Goal: Task Accomplishment & Management: Use online tool/utility

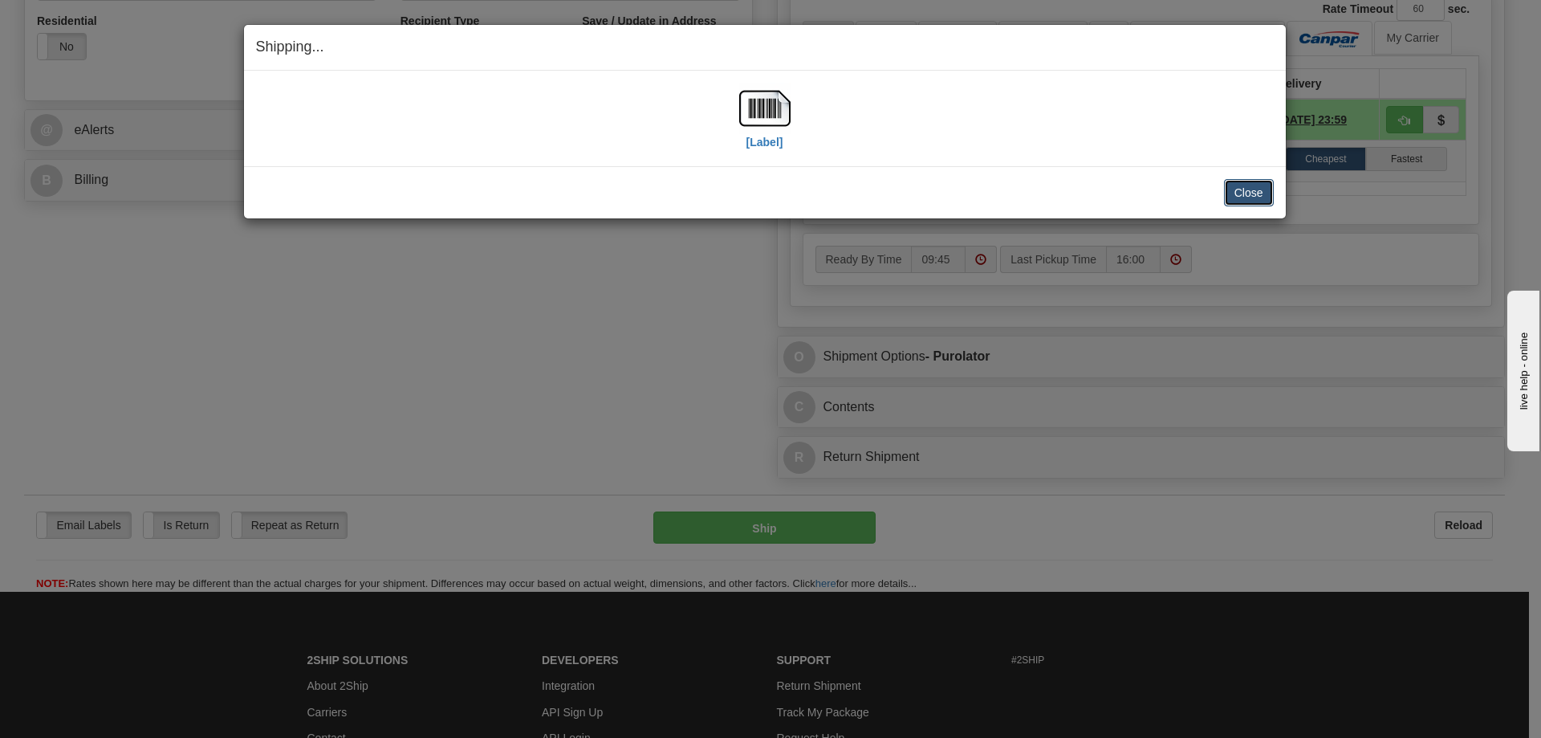
click at [1255, 192] on button "Close" at bounding box center [1249, 192] width 50 height 27
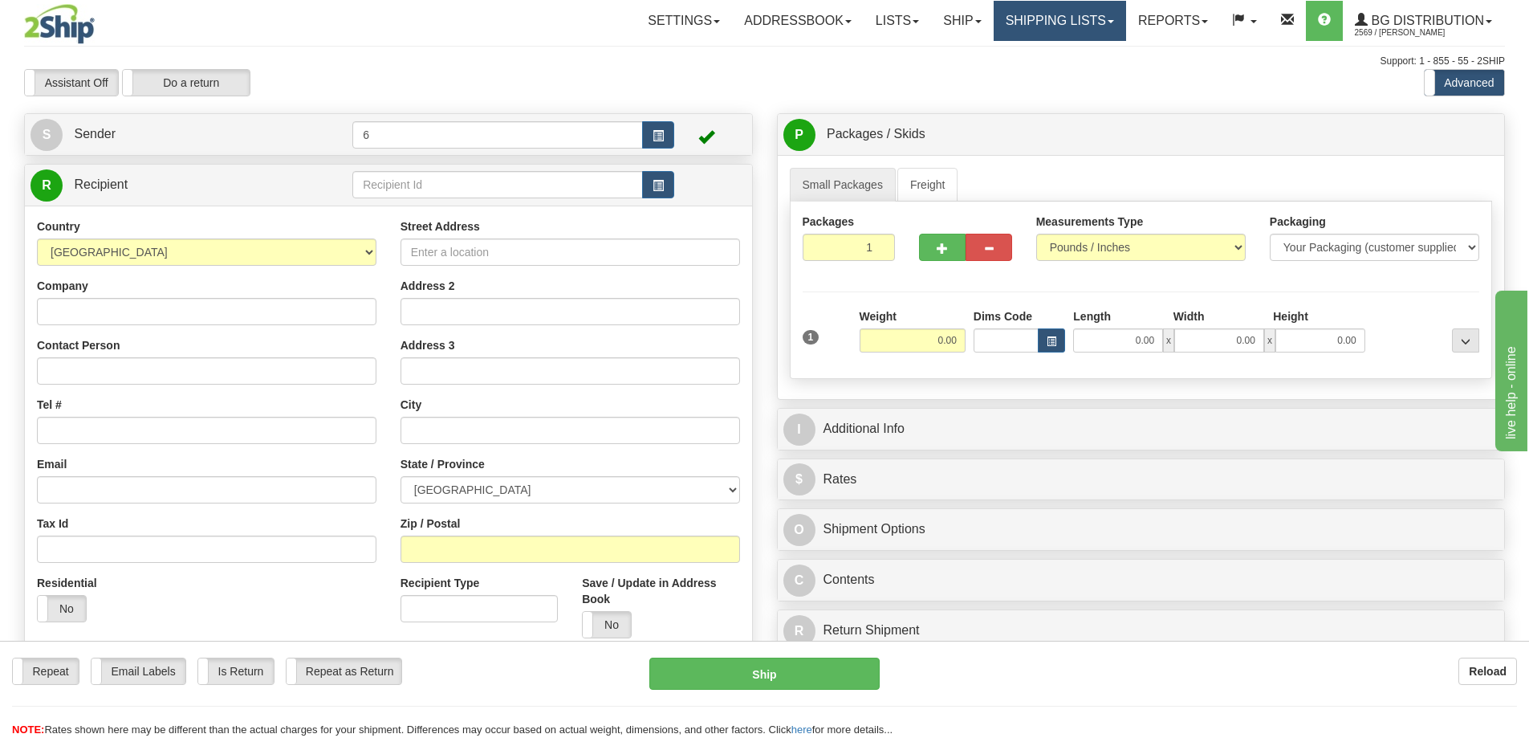
click at [1020, 17] on link "Shipping lists" at bounding box center [1060, 21] width 132 height 40
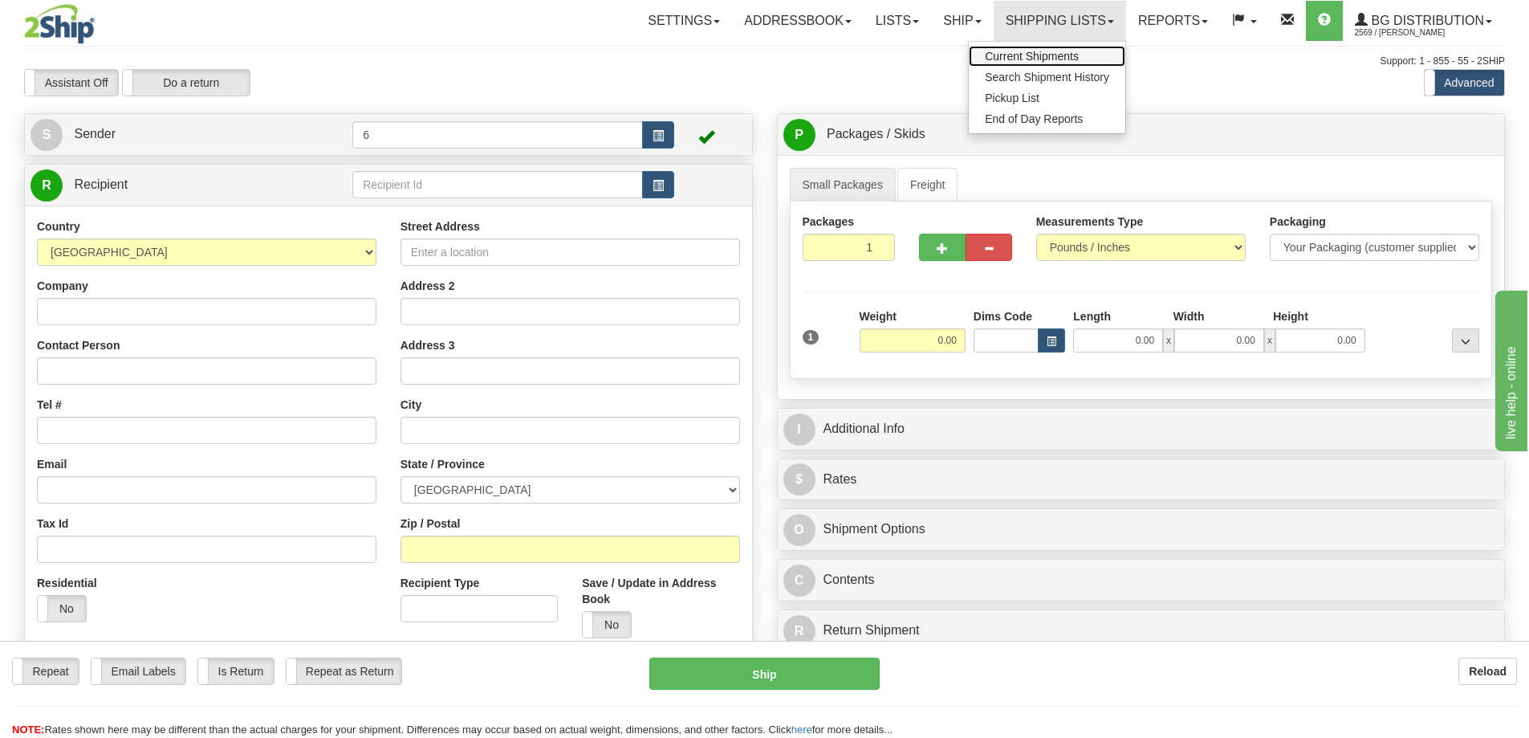
click at [992, 59] on span "Current Shipments" at bounding box center [1032, 56] width 94 height 13
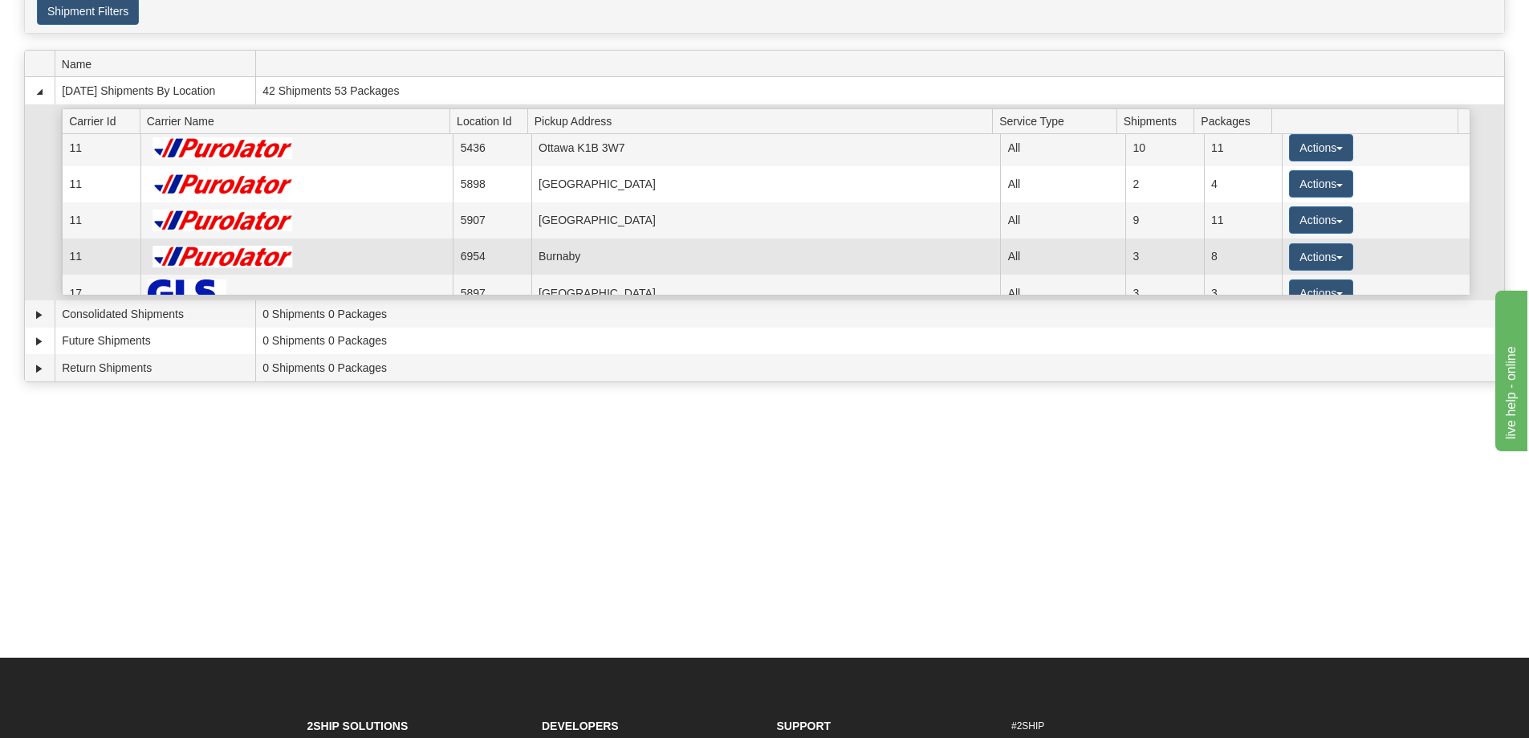
scroll to position [80, 0]
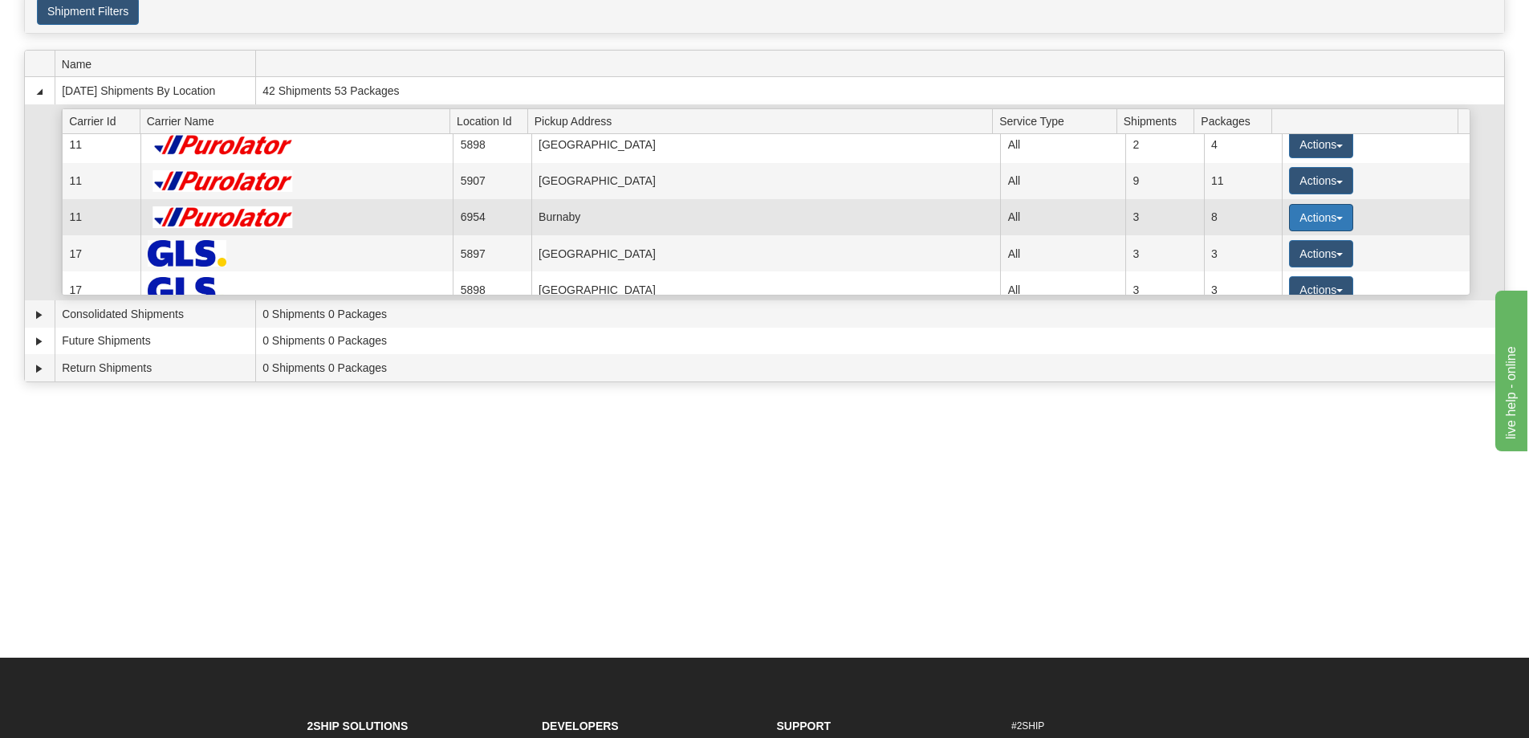
click at [1313, 214] on button "Actions" at bounding box center [1321, 217] width 64 height 27
drag, startPoint x: 1280, startPoint y: 250, endPoint x: 1249, endPoint y: 261, distance: 32.2
click at [1280, 250] on span "Details" at bounding box center [1261, 247] width 43 height 11
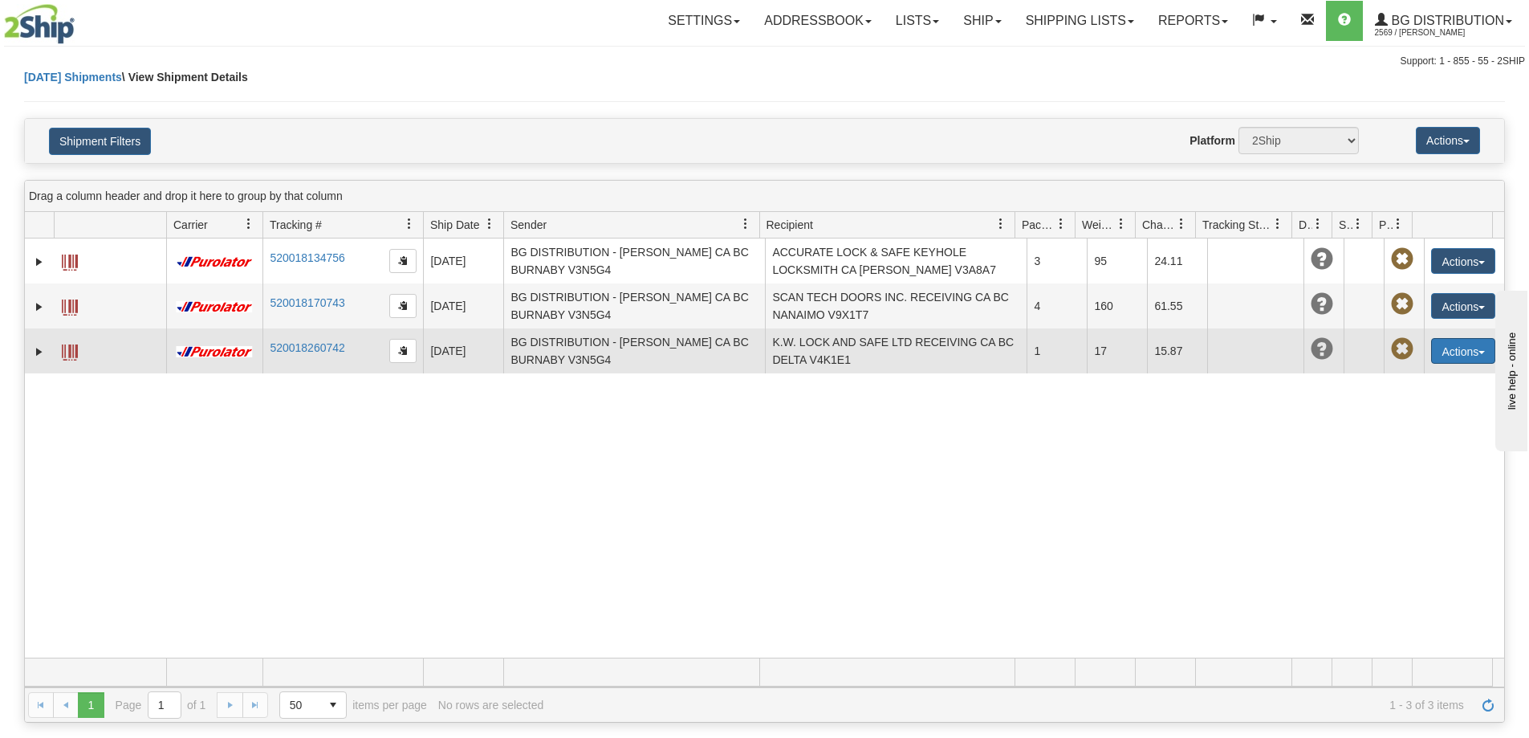
click at [1449, 351] on button "Actions" at bounding box center [1463, 351] width 64 height 26
click at [1438, 447] on link "Delete" at bounding box center [1430, 443] width 128 height 21
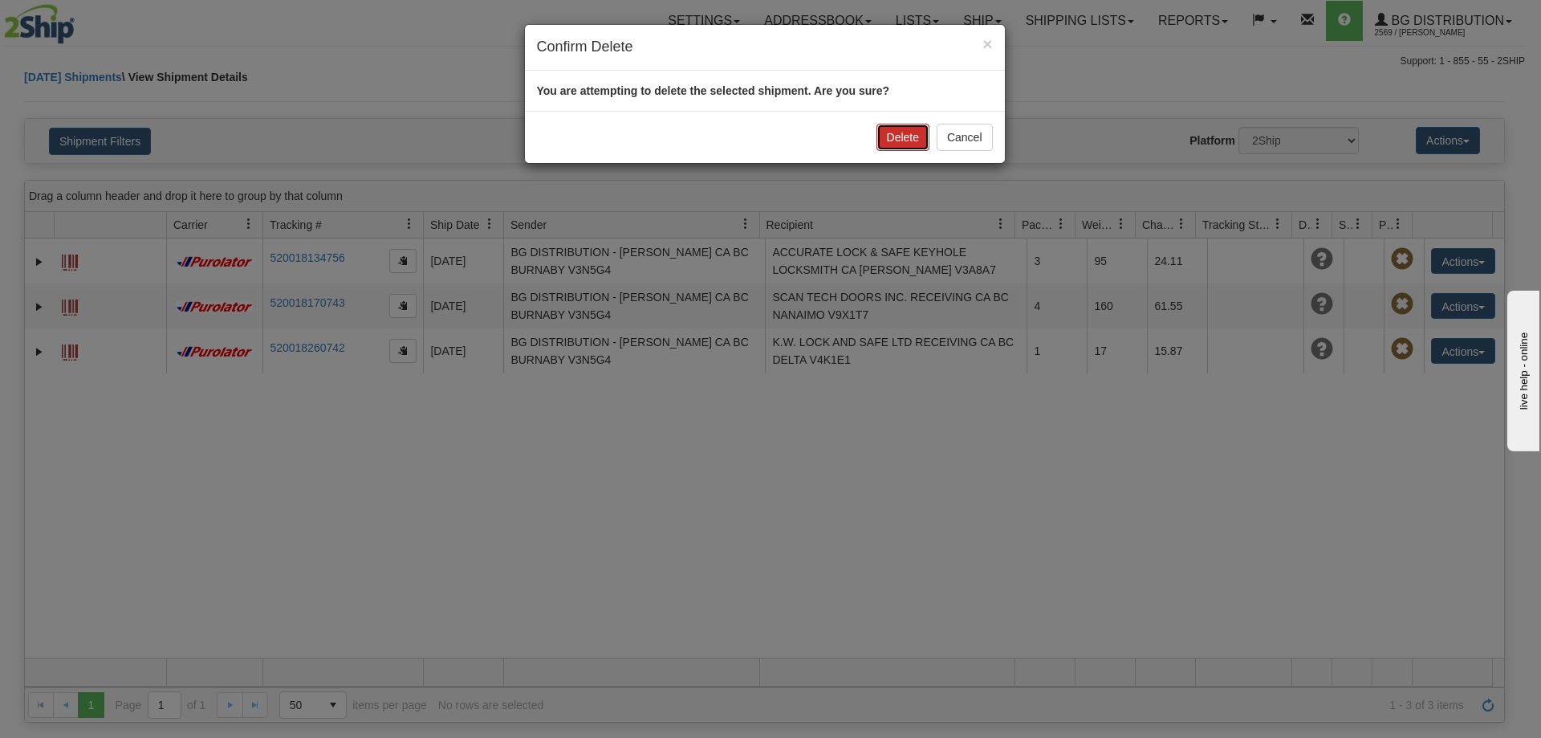
click at [890, 135] on button "Delete" at bounding box center [903, 137] width 53 height 27
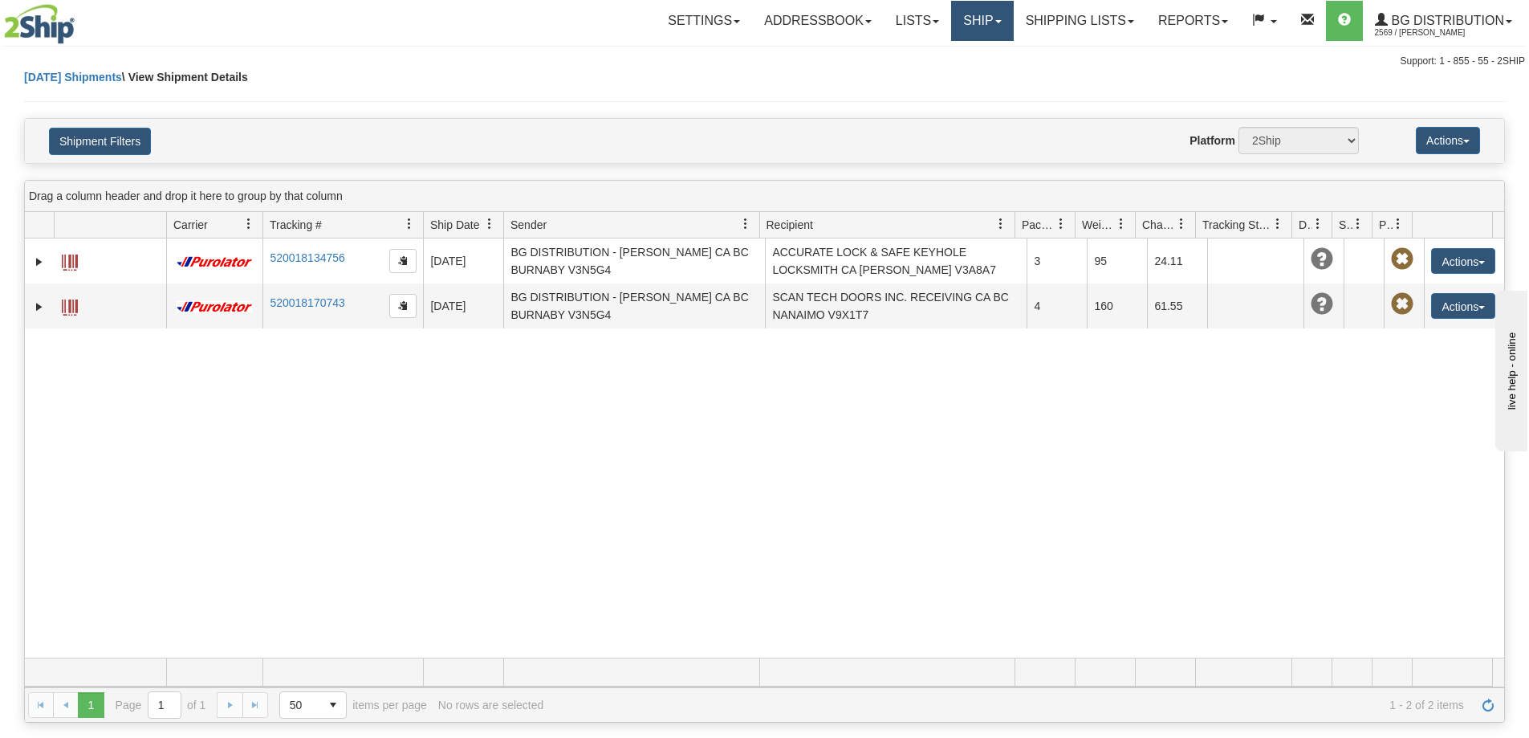
click at [981, 17] on link "Ship" at bounding box center [982, 21] width 62 height 40
click at [953, 59] on span "Ship Screen" at bounding box center [932, 56] width 61 height 13
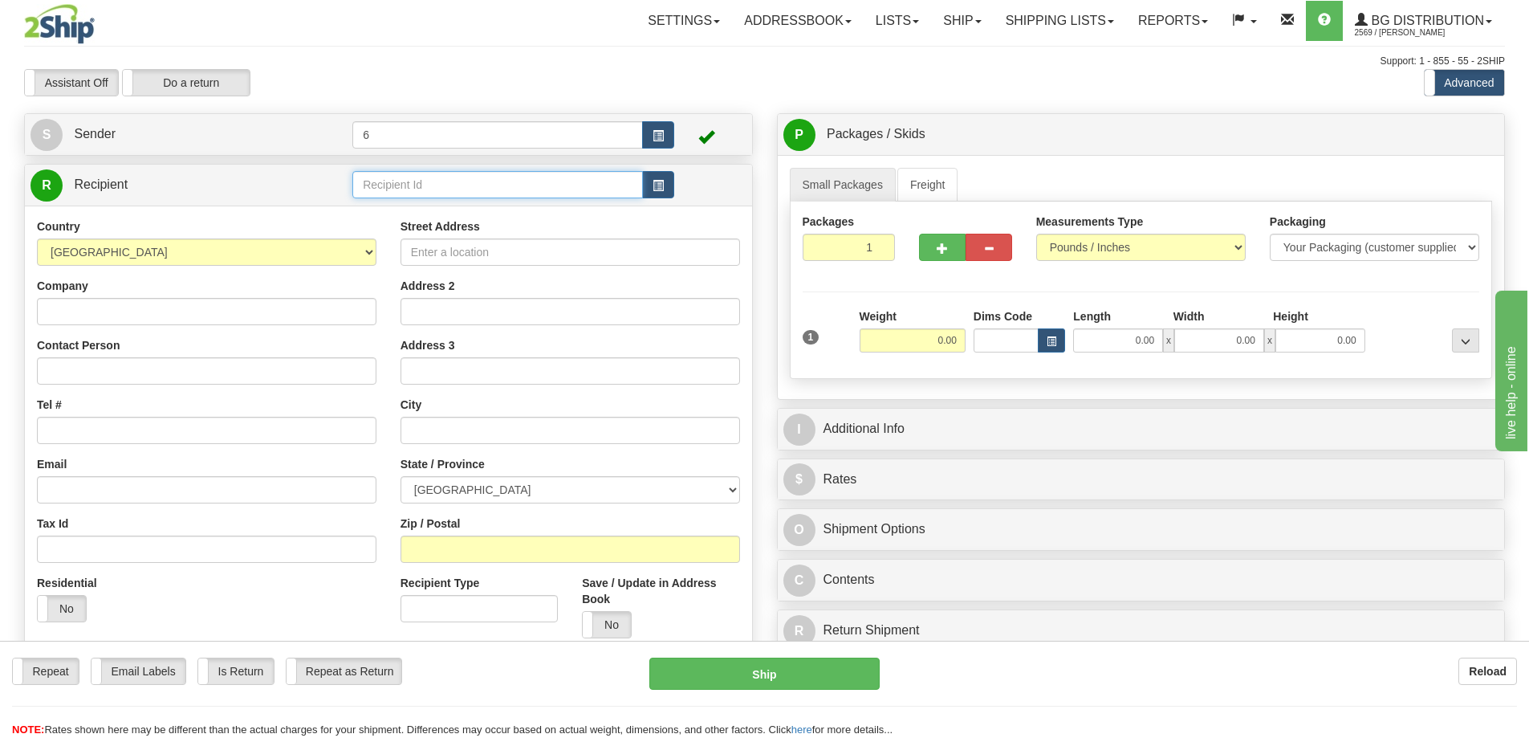
click at [486, 178] on input "text" at bounding box center [497, 184] width 291 height 27
type input "6"
click button "Delete" at bounding box center [0, 0] width 0 height 0
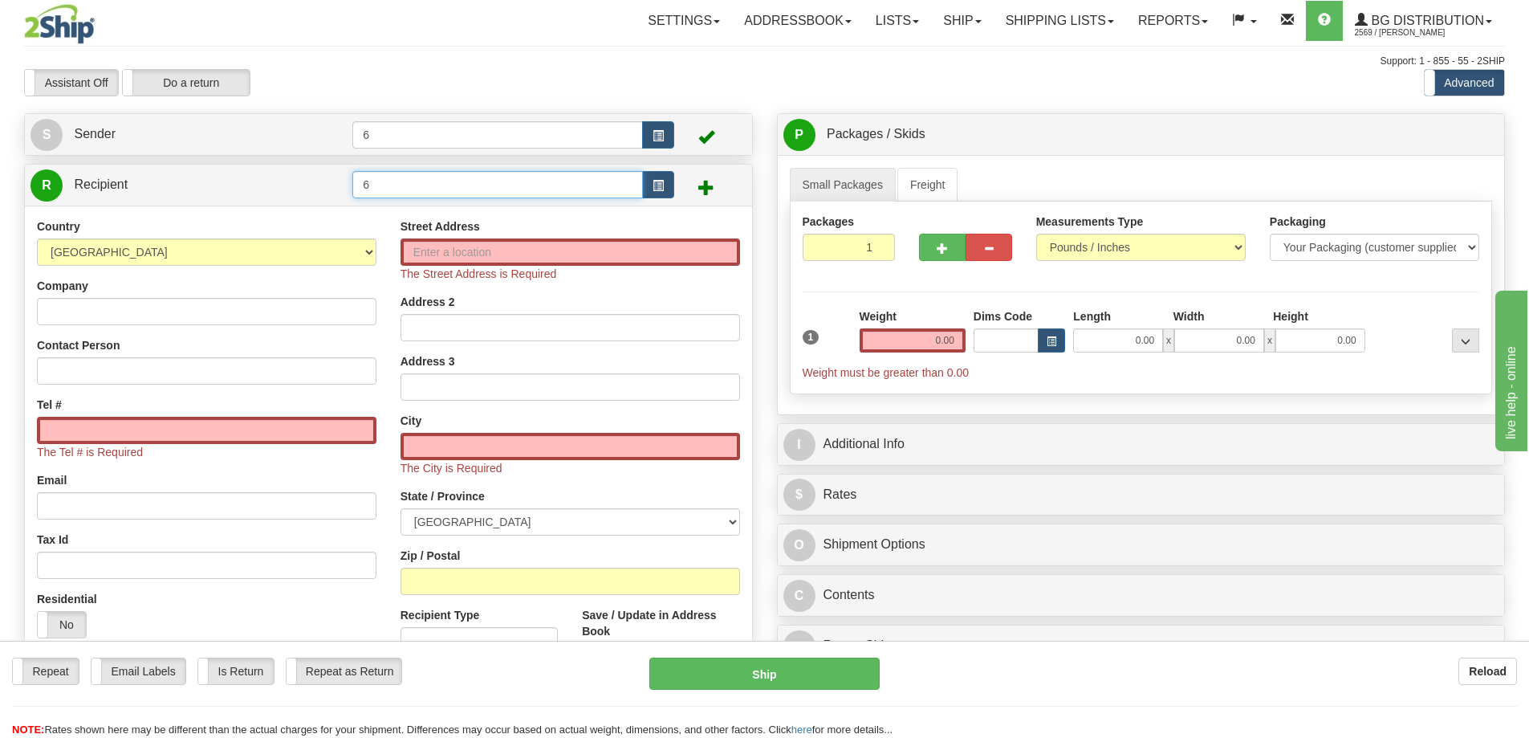
click at [480, 176] on input "6" at bounding box center [497, 184] width 291 height 27
type input "9"
click button "Delete" at bounding box center [0, 0] width 0 height 0
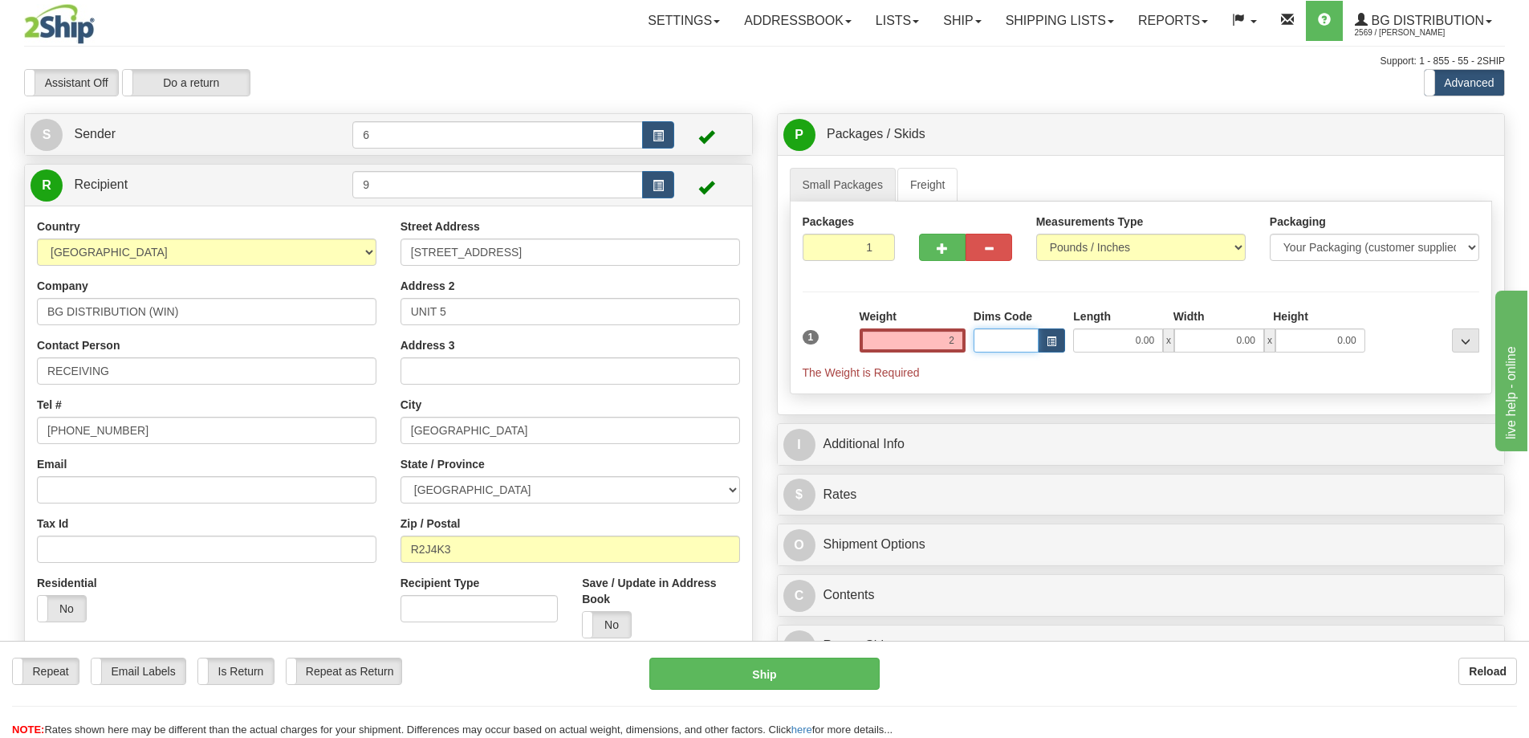
type input "2.00"
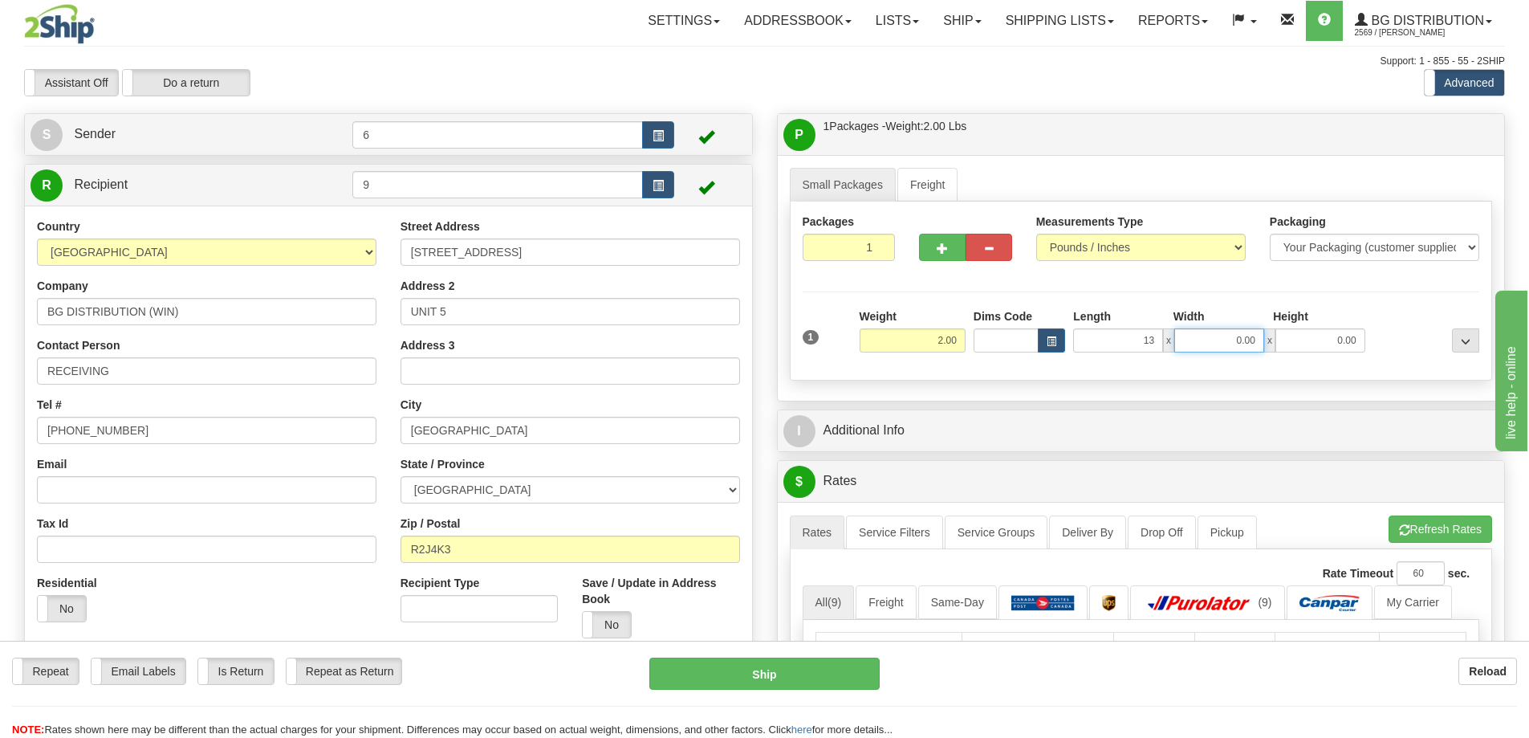
type input "13.00"
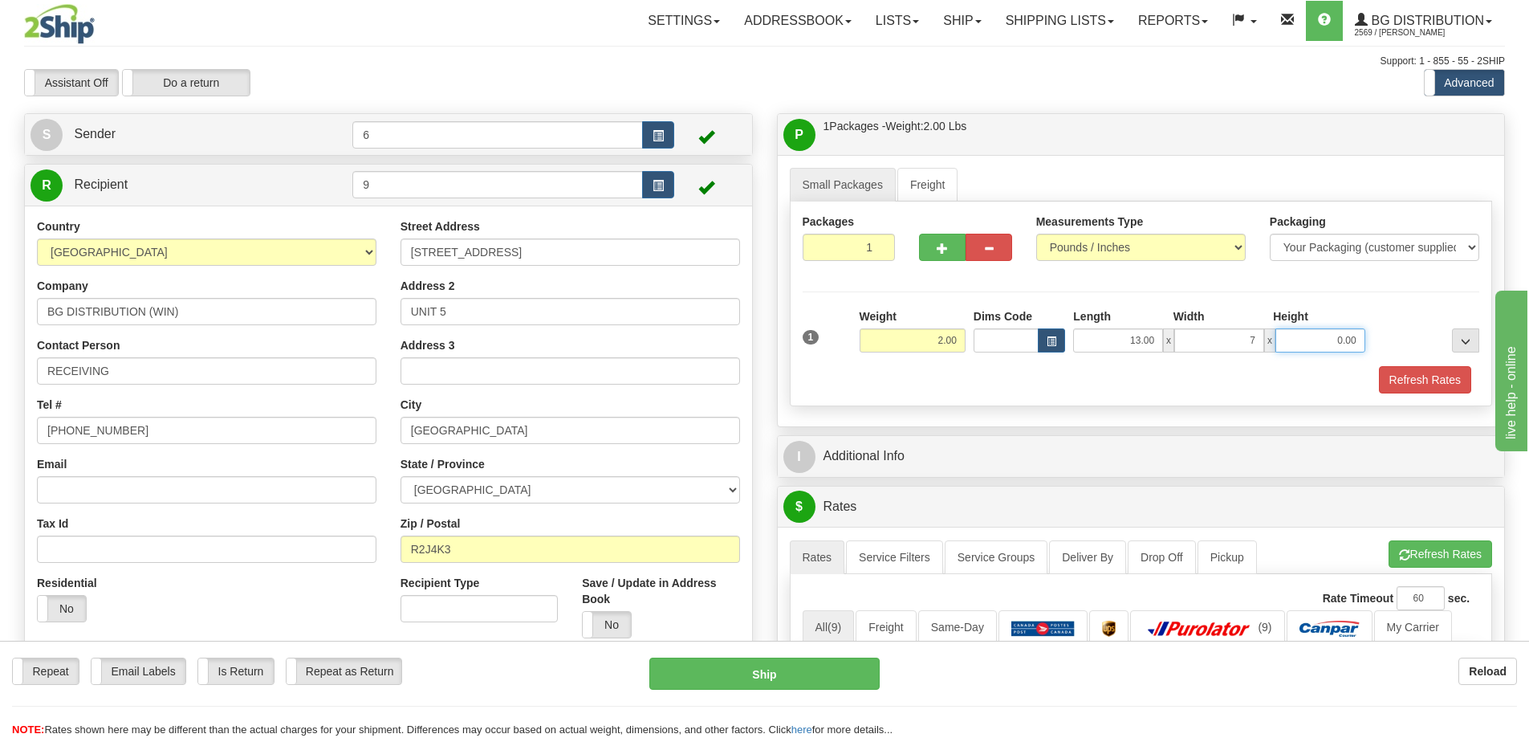
type input "7.00"
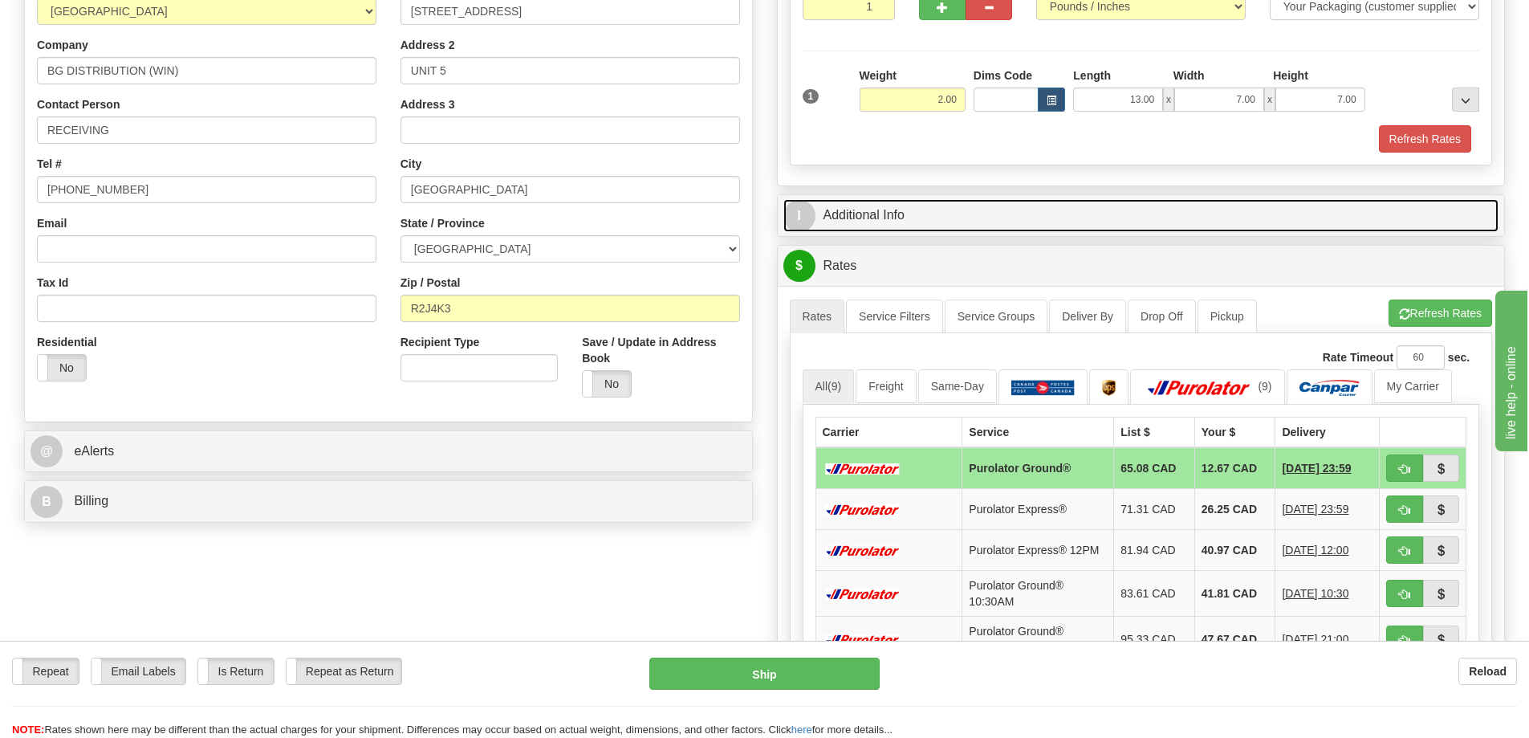
click at [869, 222] on link "I Additional Info" at bounding box center [1142, 215] width 716 height 33
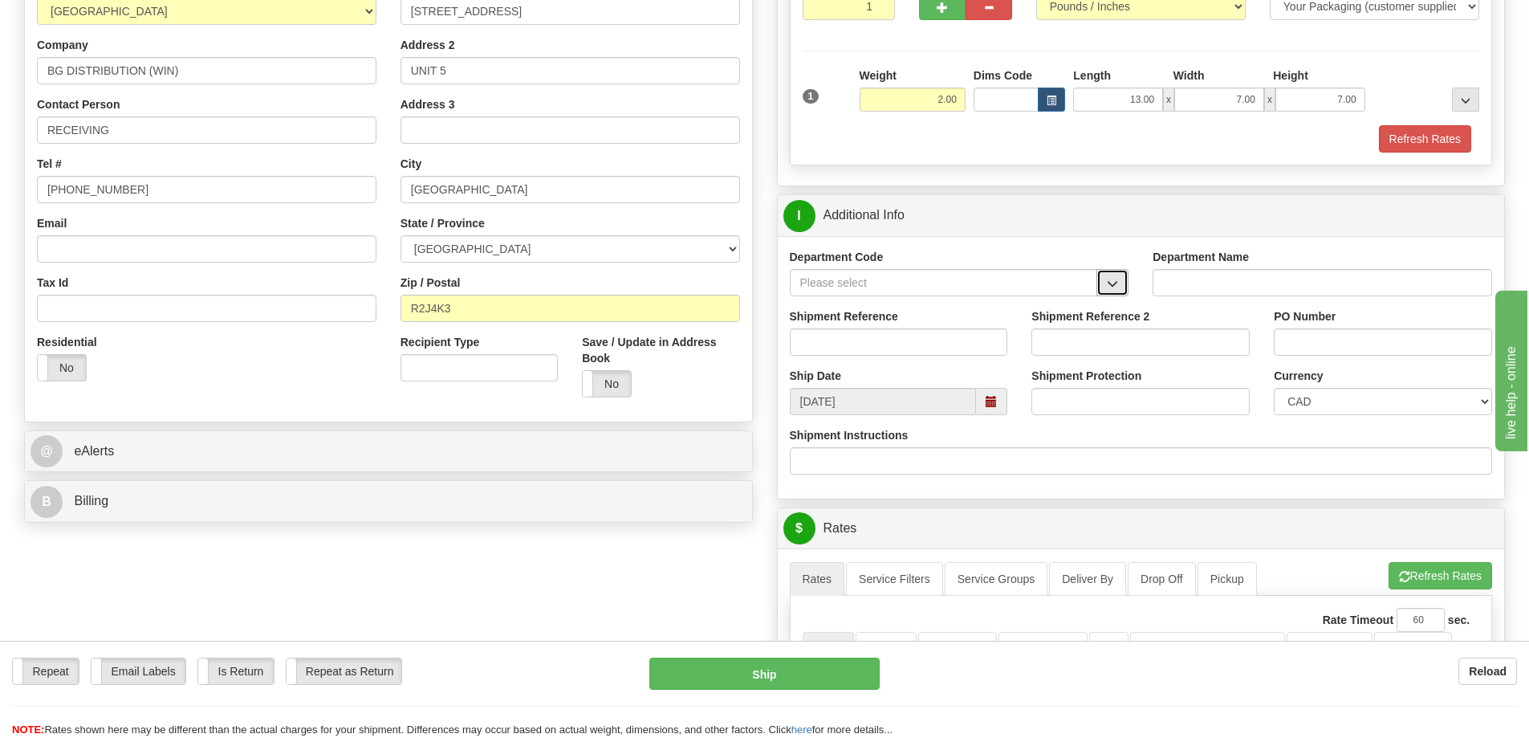
click at [1113, 289] on span "button" at bounding box center [1112, 284] width 11 height 10
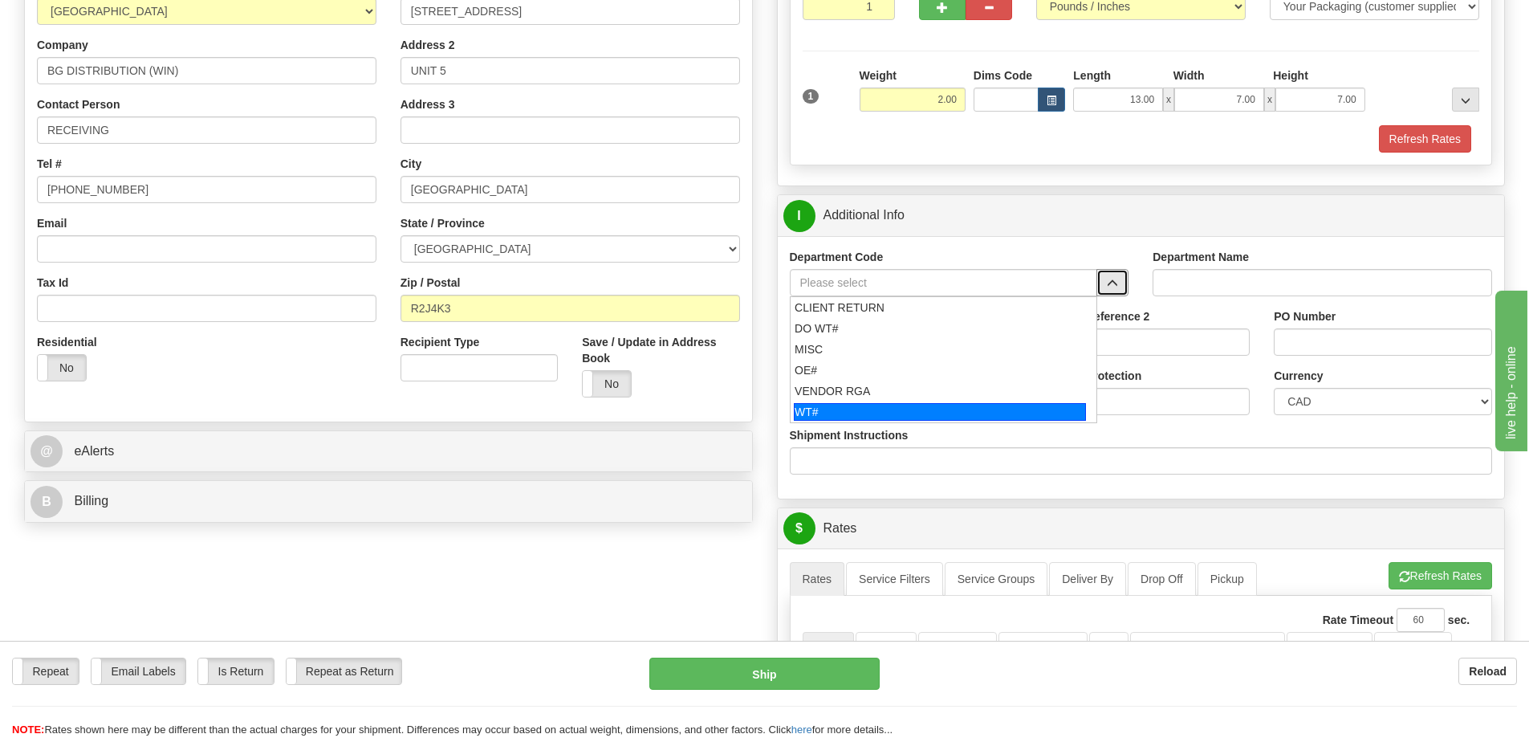
click at [885, 409] on div "WT#" at bounding box center [940, 412] width 292 height 18
type input "WT#"
type input "WAREHOUSE TRANSFERS"
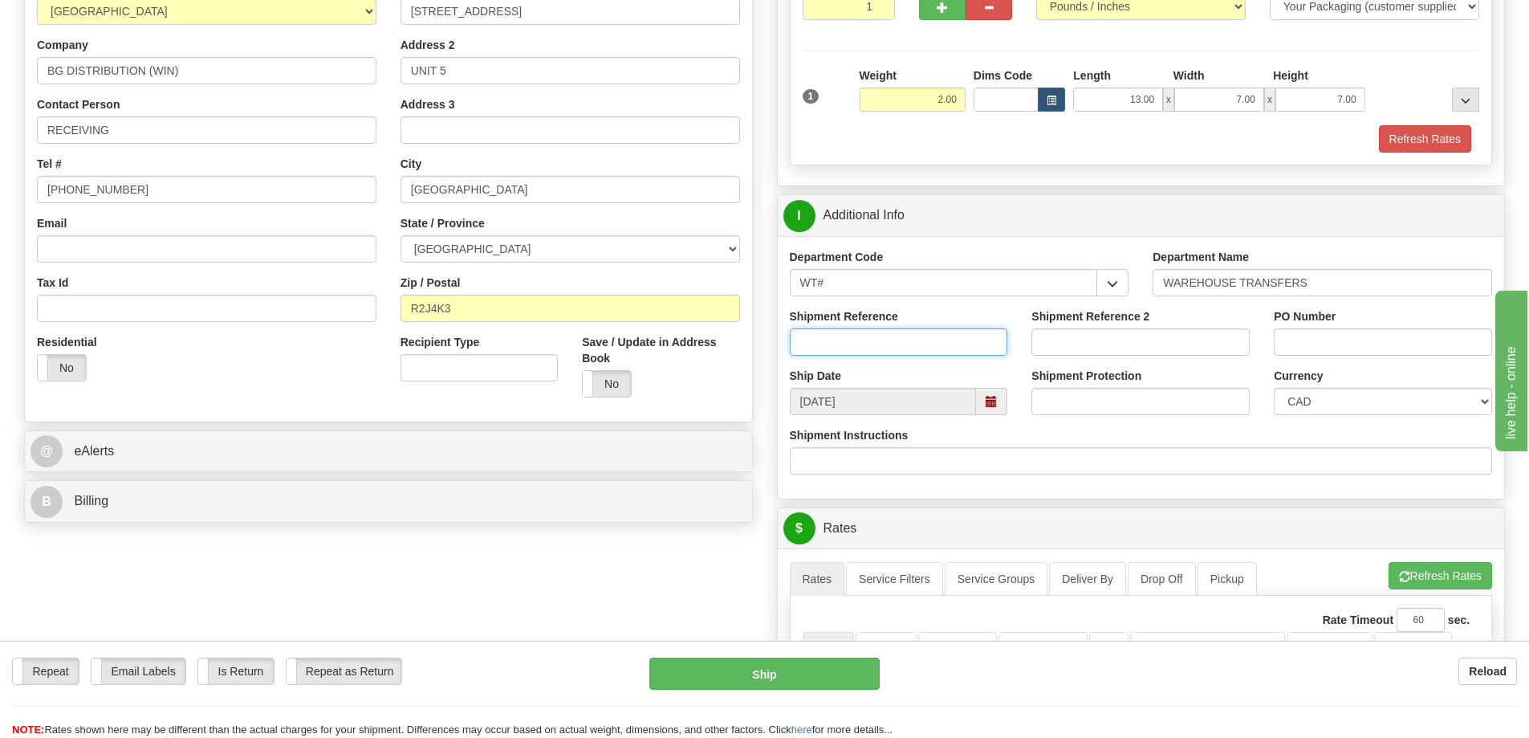
drag, startPoint x: 963, startPoint y: 344, endPoint x: 956, endPoint y: 334, distance: 11.6
click at [963, 342] on input "Shipment Reference" at bounding box center [899, 341] width 218 height 27
type input "6"
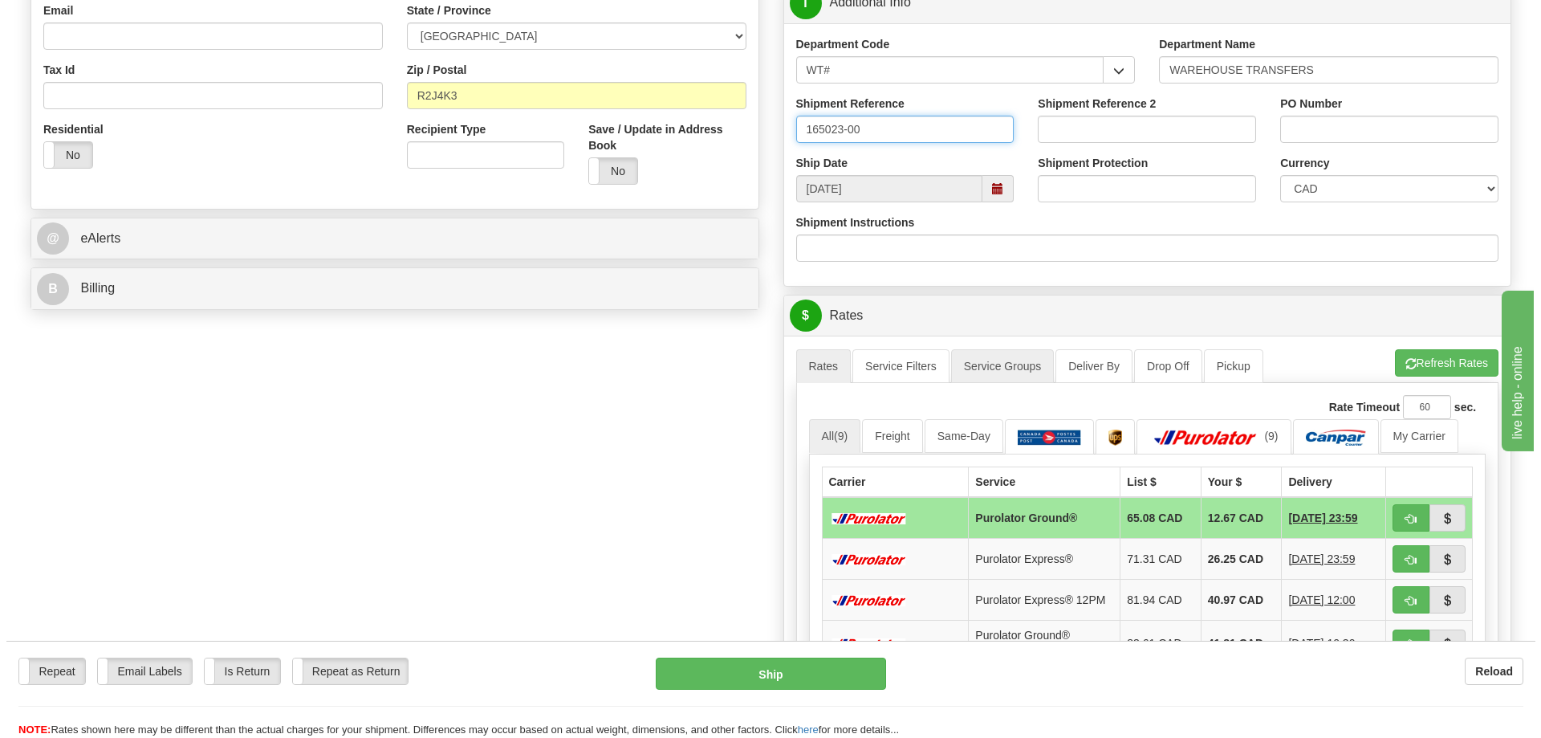
scroll to position [482, 0]
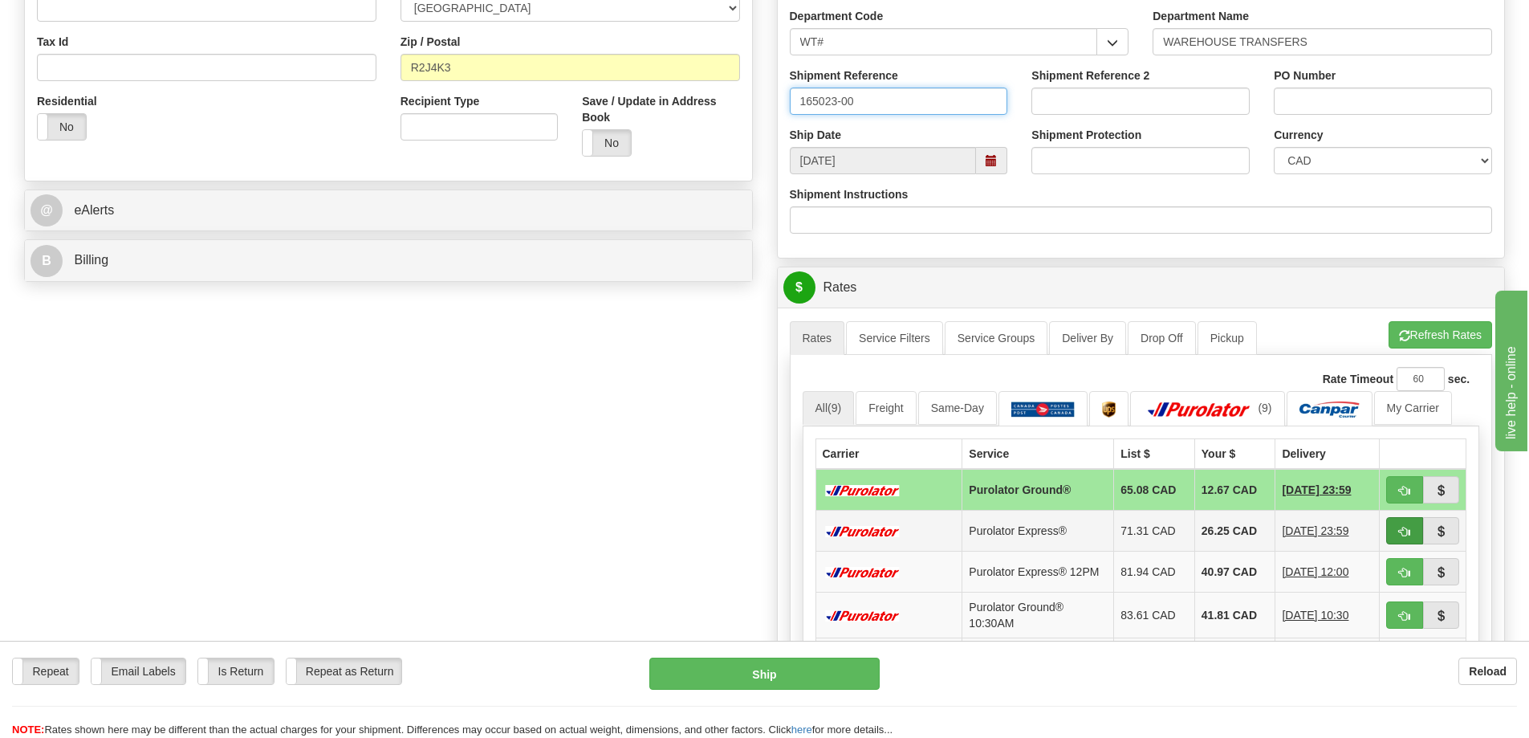
type input "165023-00"
click at [1407, 532] on span "button" at bounding box center [1404, 532] width 11 height 10
type input "202"
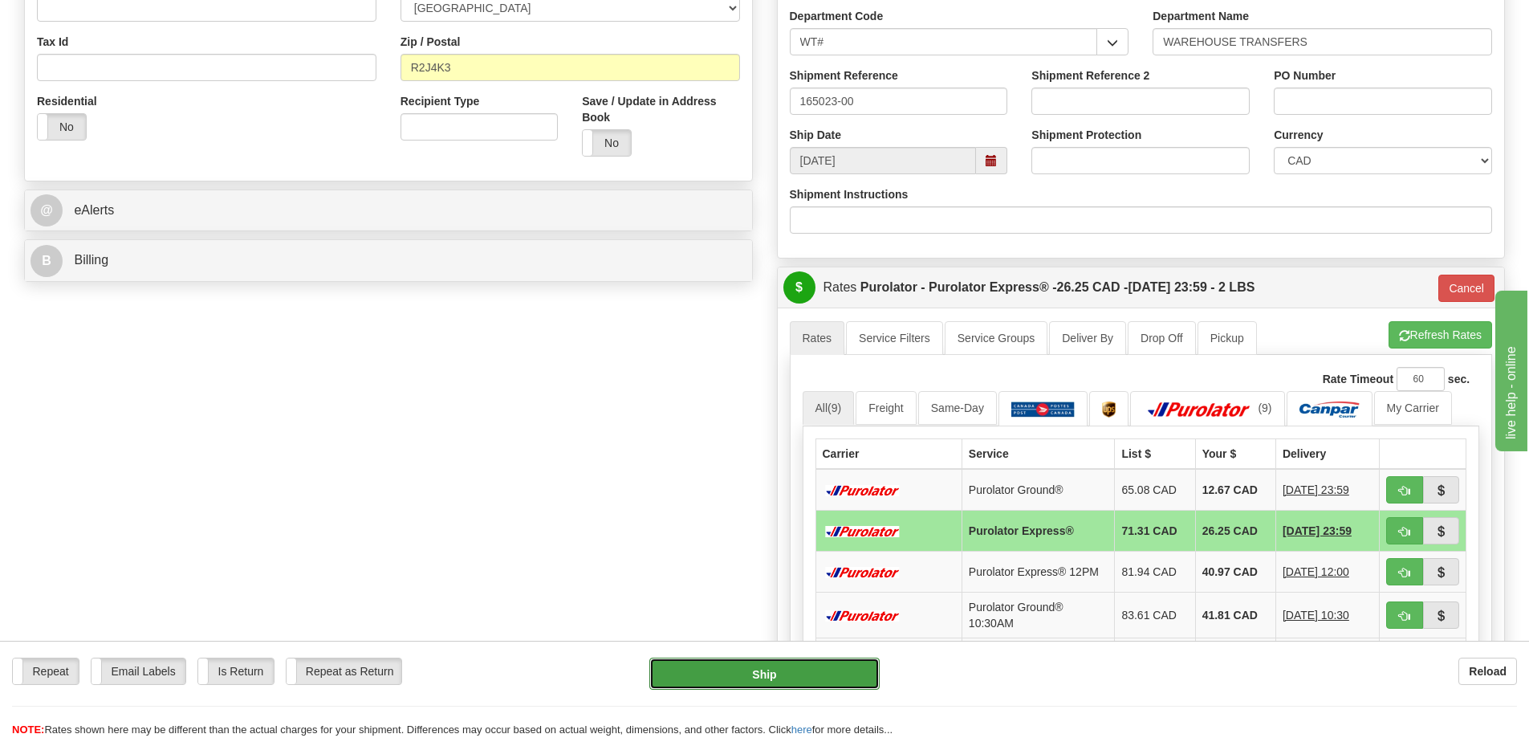
click at [793, 672] on button "Ship" at bounding box center [765, 674] width 230 height 32
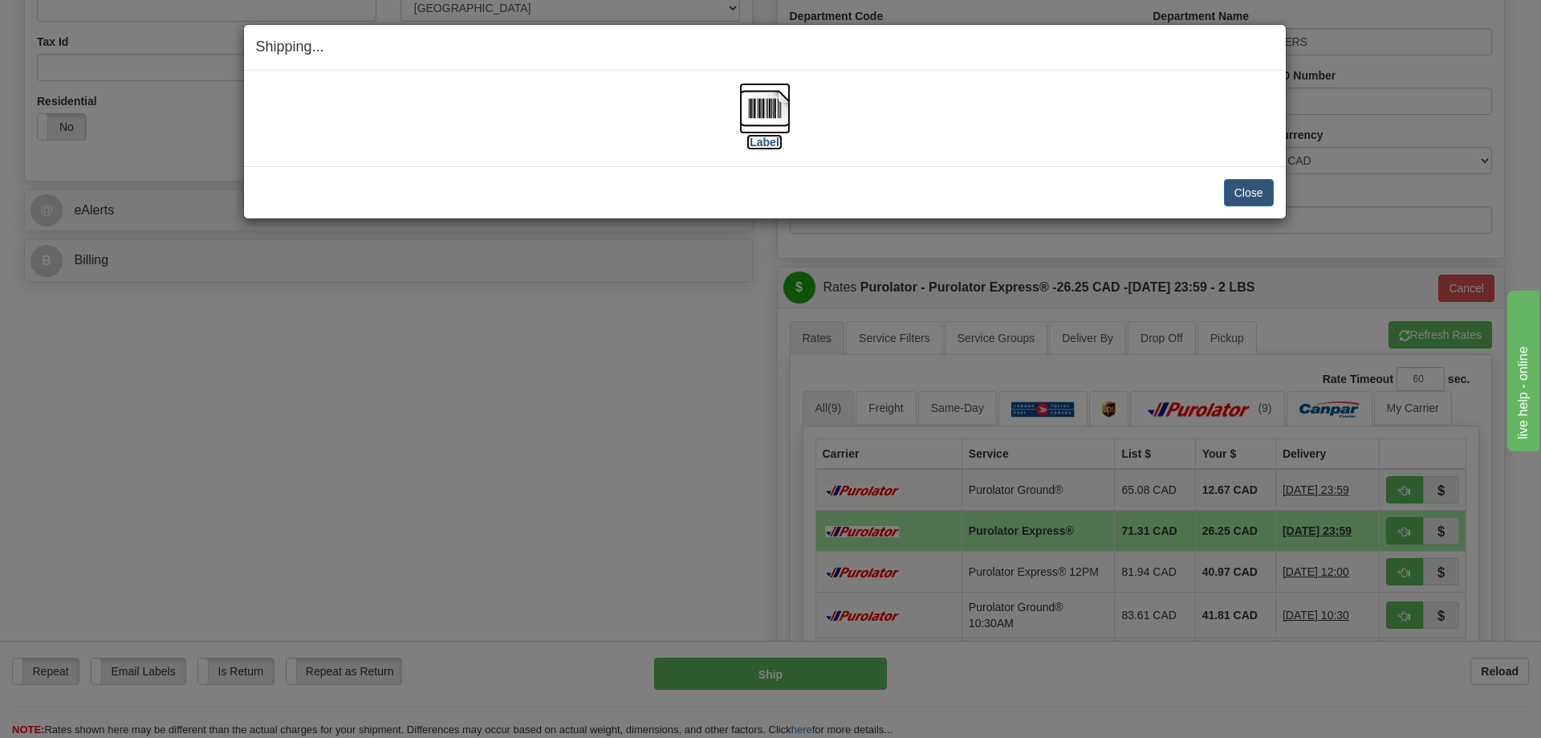
click at [777, 112] on img at bounding box center [764, 108] width 51 height 51
